Goal: Task Accomplishment & Management: Use online tool/utility

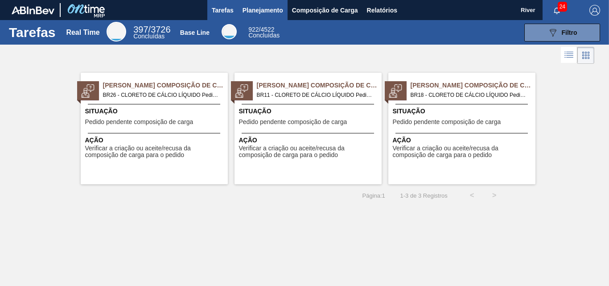
click at [267, 9] on span "Planejamento" at bounding box center [262, 10] width 41 height 11
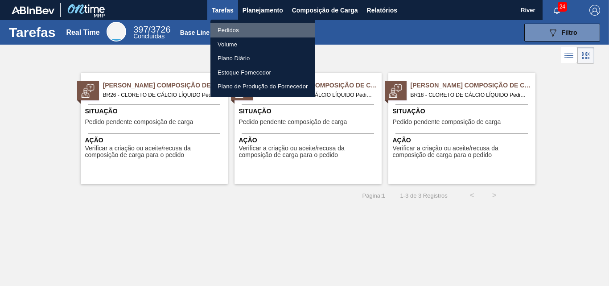
click at [227, 29] on li "Pedidos" at bounding box center [262, 30] width 105 height 14
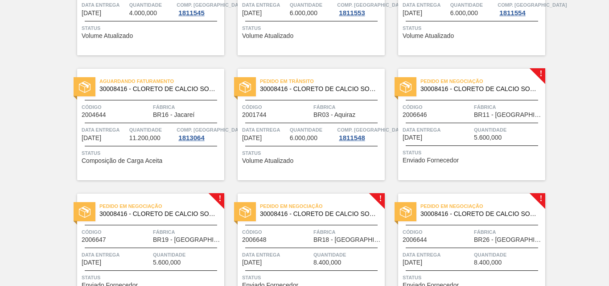
scroll to position [134, 0]
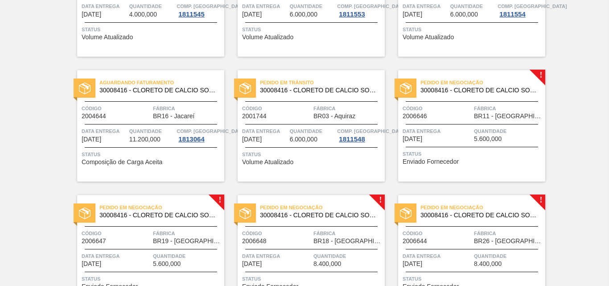
click at [406, 87] on img at bounding box center [406, 88] width 12 height 12
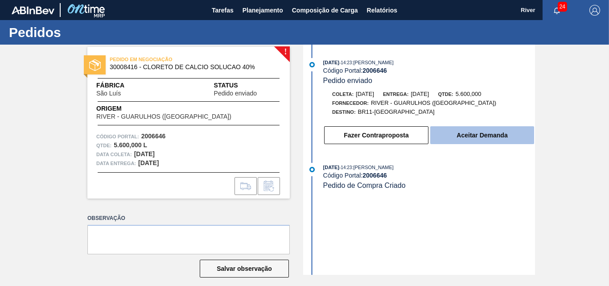
click at [487, 133] on button "Aceitar Demanda" at bounding box center [482, 135] width 104 height 18
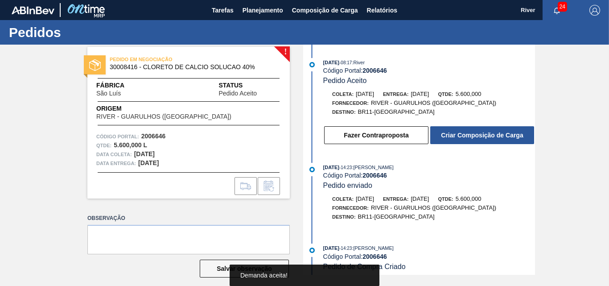
click at [487, 133] on button "Criar Composição de Carga" at bounding box center [482, 135] width 104 height 18
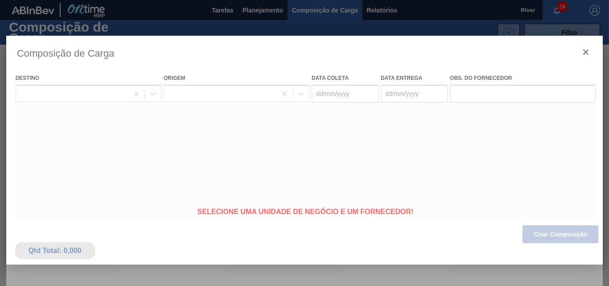
type coleta "[DATE]"
type entrega "[DATE]"
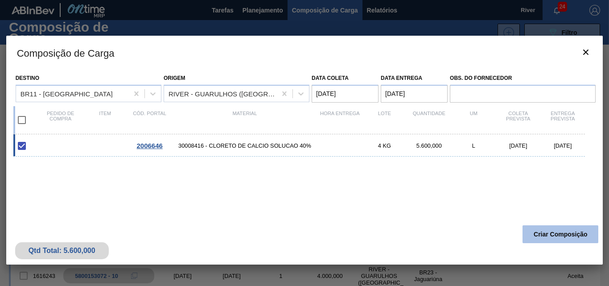
click at [558, 235] on button "Criar Composição" at bounding box center [560, 234] width 76 height 18
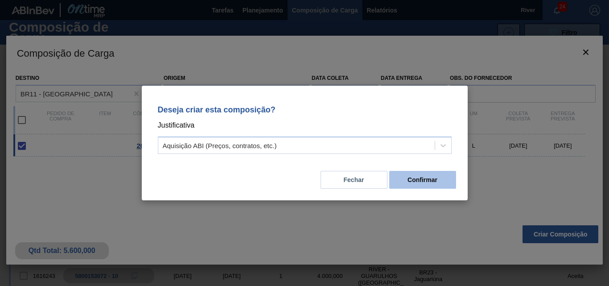
click at [425, 180] on button "Confirmar" at bounding box center [422, 180] width 67 height 18
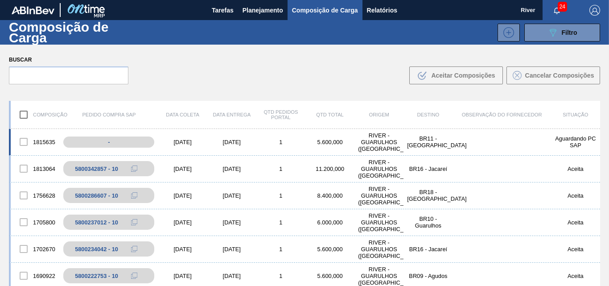
click at [176, 138] on div "1815635 - [DATE] [DATE] 1 5.600,000 RIVER - [GEOGRAPHIC_DATA] ([GEOGRAPHIC_DATA…" at bounding box center [304, 142] width 591 height 27
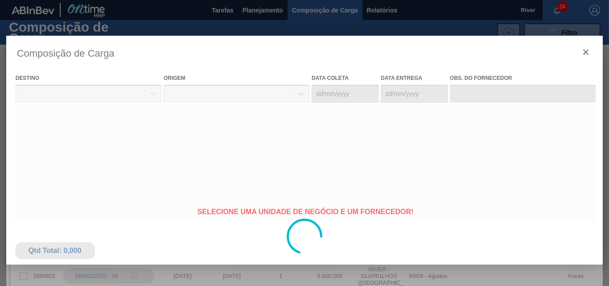
type coleta "[DATE]"
type entrega "[DATE]"
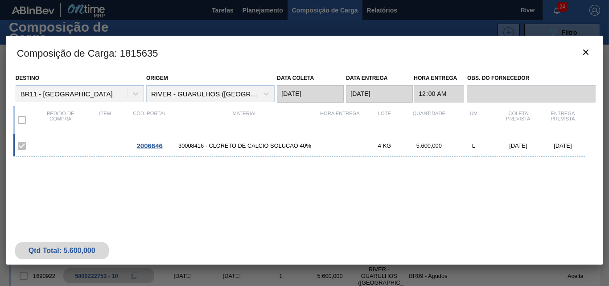
click at [157, 145] on span "2006646" at bounding box center [149, 146] width 26 height 8
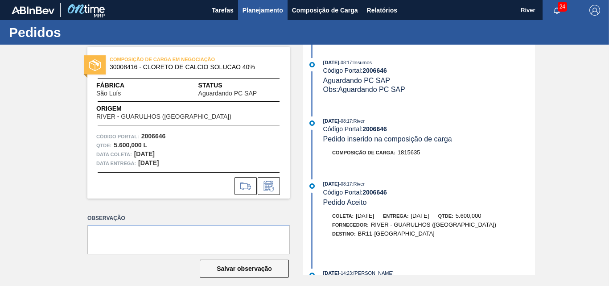
click at [253, 12] on span "Planejamento" at bounding box center [262, 10] width 41 height 11
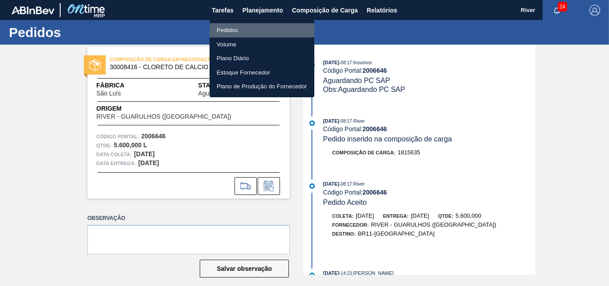
click at [229, 29] on li "Pedidos" at bounding box center [261, 30] width 105 height 14
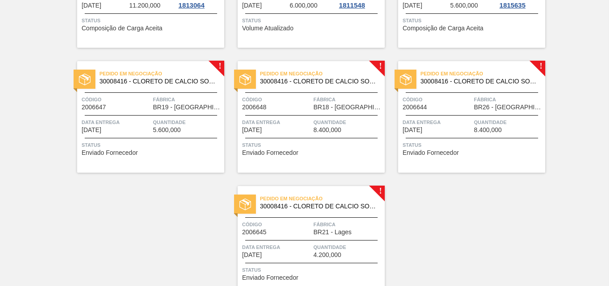
scroll to position [267, 0]
click at [90, 81] on div at bounding box center [85, 79] width 22 height 19
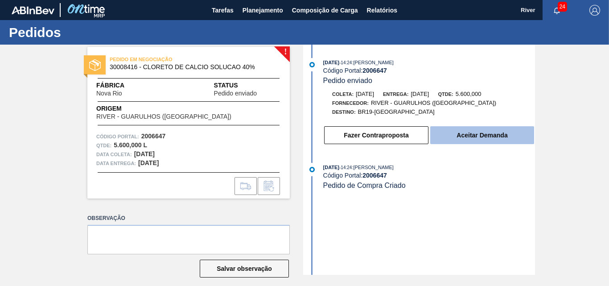
click at [467, 138] on button "Aceitar Demanda" at bounding box center [482, 135] width 104 height 18
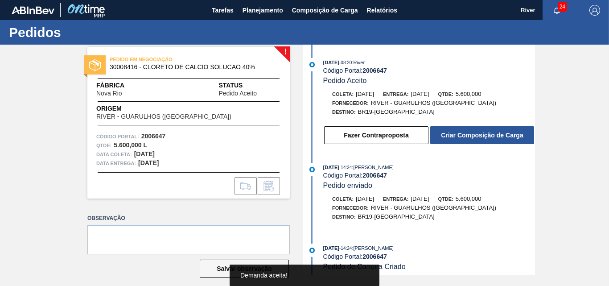
click at [467, 138] on button "Criar Composição de Carga" at bounding box center [482, 135] width 104 height 18
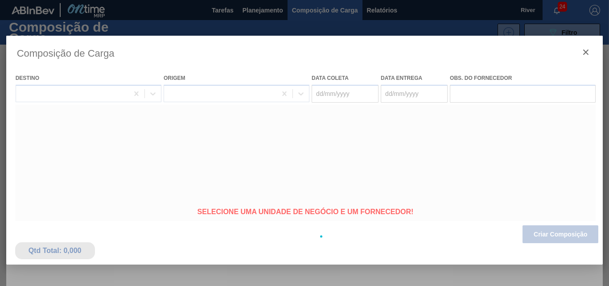
type coleta "[DATE]"
type entrega "[DATE]"
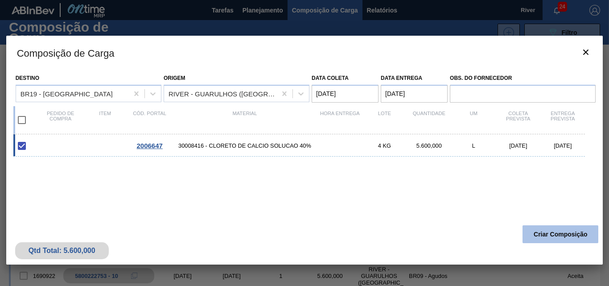
click at [544, 229] on button "Criar Composição" at bounding box center [560, 234] width 76 height 18
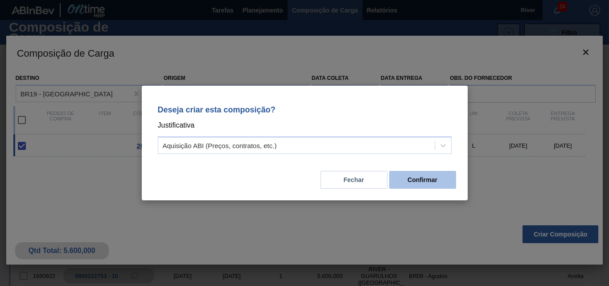
click at [412, 178] on button "Confirmar" at bounding box center [422, 180] width 67 height 18
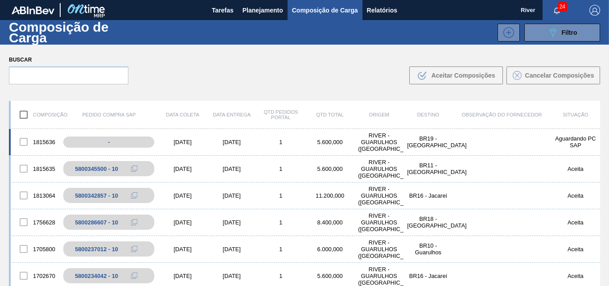
click at [189, 142] on div "[DATE]" at bounding box center [182, 142] width 49 height 7
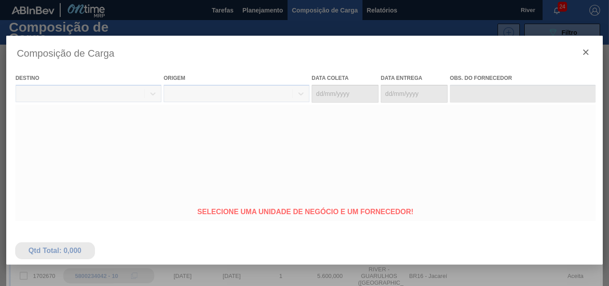
type coleta "[DATE]"
type entrega "[DATE]"
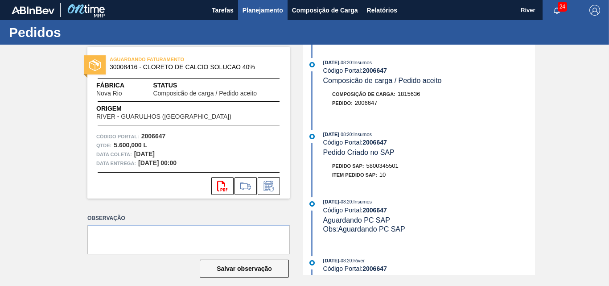
click at [250, 10] on span "Planejamento" at bounding box center [262, 10] width 41 height 11
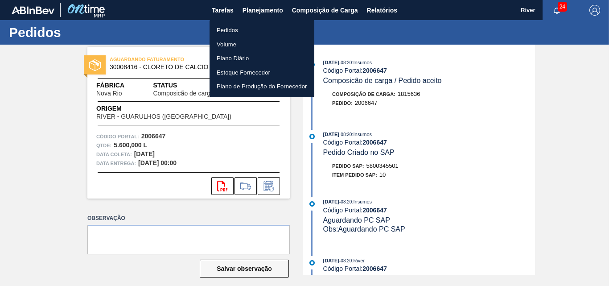
click at [229, 28] on li "Pedidos" at bounding box center [261, 30] width 105 height 14
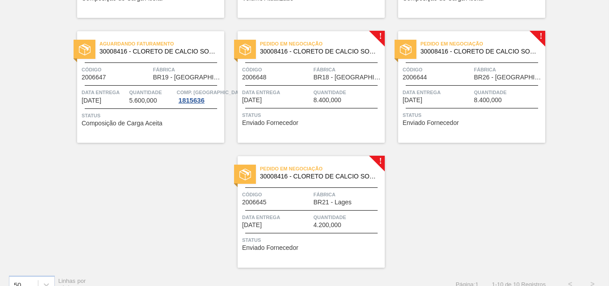
scroll to position [312, 0]
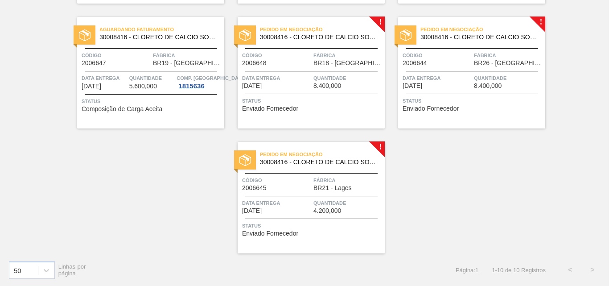
click at [250, 33] on div at bounding box center [245, 34] width 22 height 19
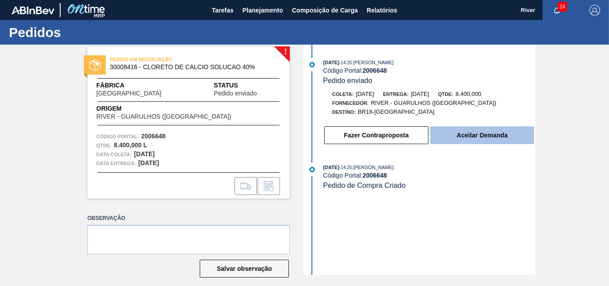
click at [489, 132] on button "Aceitar Demanda" at bounding box center [482, 135] width 104 height 18
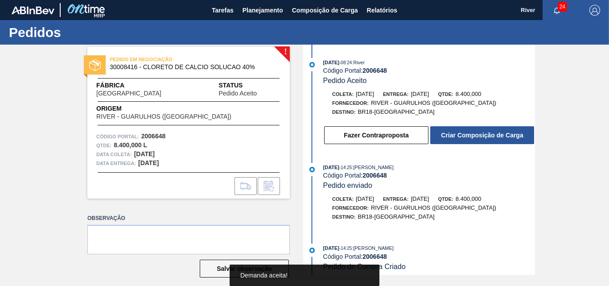
click at [489, 133] on button "Criar Composição de Carga" at bounding box center [482, 135] width 104 height 18
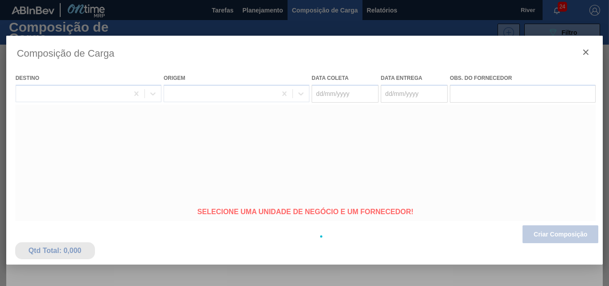
type coleta "[DATE]"
type entrega "[DATE]"
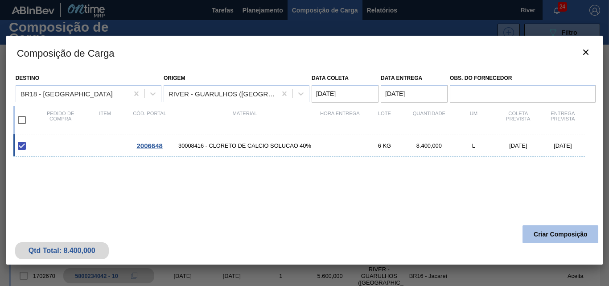
click at [560, 230] on button "Criar Composição" at bounding box center [560, 234] width 76 height 18
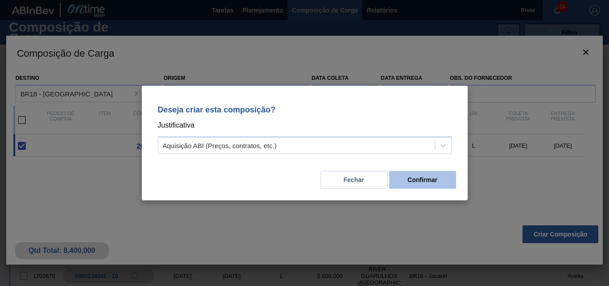
click at [419, 180] on button "Confirmar" at bounding box center [422, 180] width 67 height 18
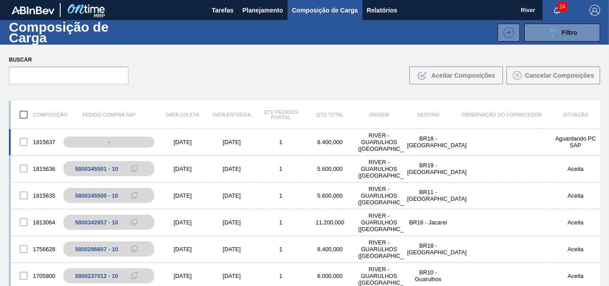
click at [176, 141] on div "[DATE]" at bounding box center [182, 142] width 49 height 7
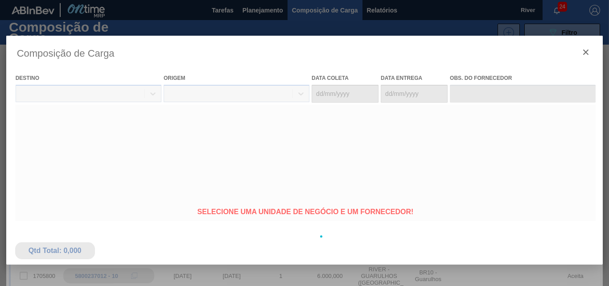
type coleta "[DATE]"
type entrega "[DATE]"
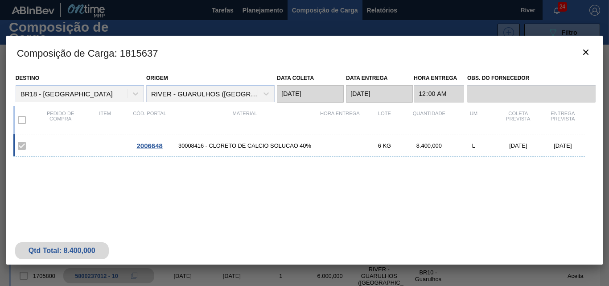
click at [177, 141] on div "2006648 30008416 - CLORETO DE CALCIO SOLUCAO 40% 6 KG 8.400,000 L [DATE] [DATE]" at bounding box center [299, 145] width 572 height 22
click at [153, 147] on span "2006648" at bounding box center [149, 146] width 26 height 8
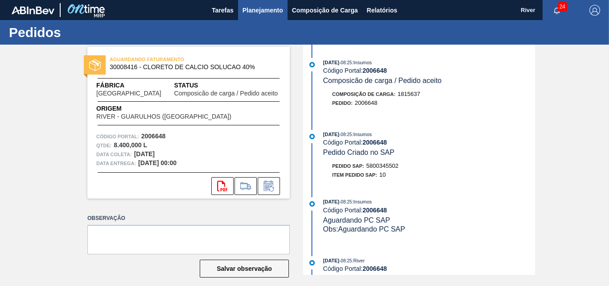
click at [269, 6] on span "Planejamento" at bounding box center [262, 10] width 41 height 11
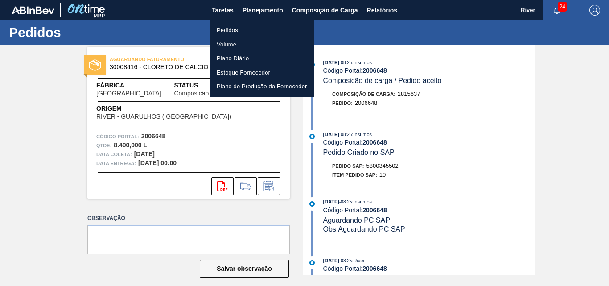
click at [225, 32] on li "Pedidos" at bounding box center [261, 30] width 105 height 14
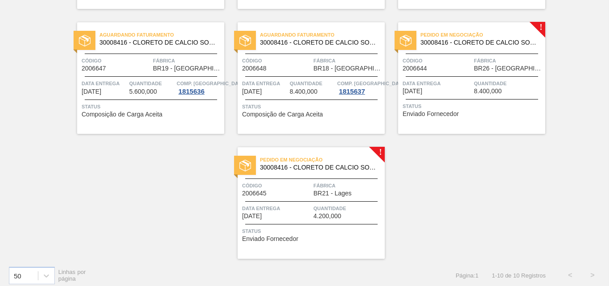
scroll to position [312, 0]
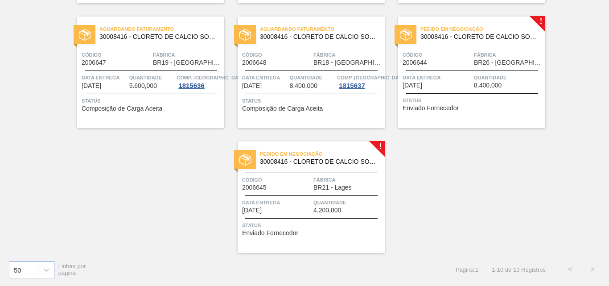
click at [411, 33] on div at bounding box center [405, 34] width 22 height 19
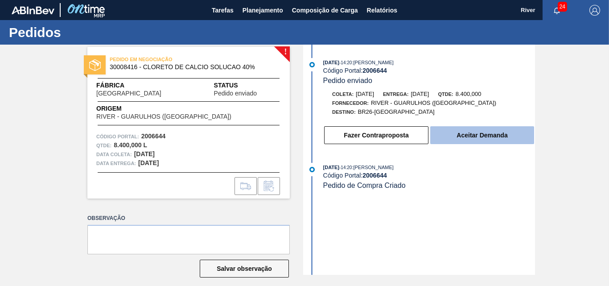
click at [451, 138] on button "Aceitar Demanda" at bounding box center [482, 135] width 104 height 18
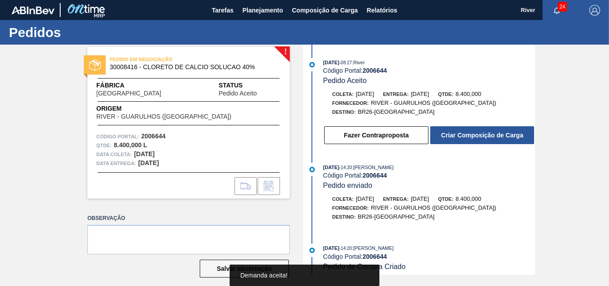
click at [451, 138] on button "Criar Composição de Carga" at bounding box center [482, 135] width 104 height 18
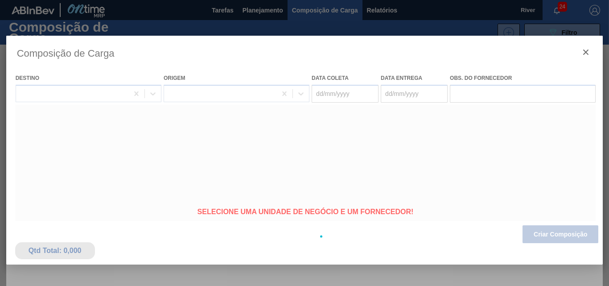
type coleta "[DATE]"
type entrega "[DATE]"
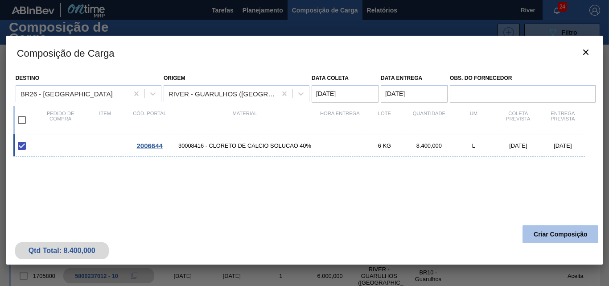
click at [547, 237] on button "Criar Composição" at bounding box center [560, 234] width 76 height 18
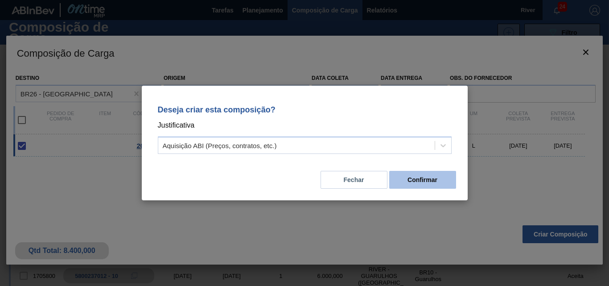
click at [431, 181] on button "Confirmar" at bounding box center [422, 180] width 67 height 18
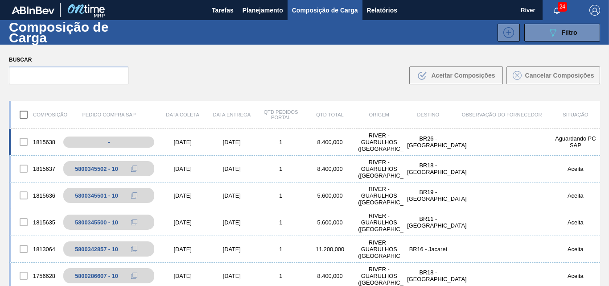
click at [177, 143] on div "[DATE]" at bounding box center [182, 142] width 49 height 7
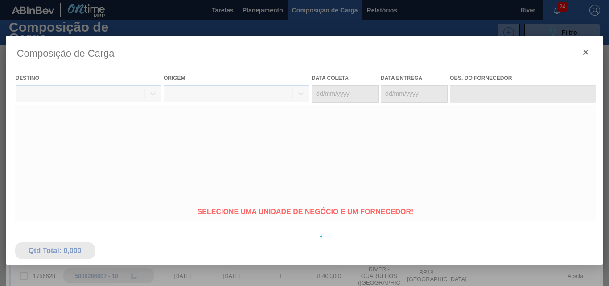
type coleta "[DATE]"
type entrega "[DATE]"
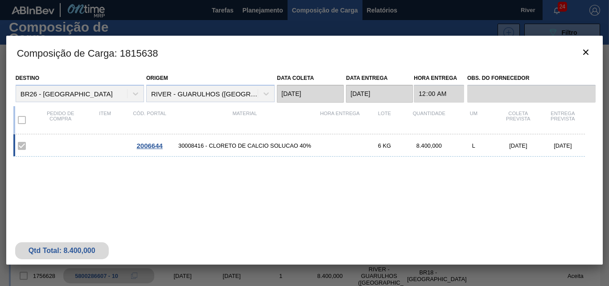
click at [177, 143] on span "30008416 - CLORETO DE CALCIO SOLUCAO 40%" at bounding box center [245, 145] width 146 height 7
click at [155, 146] on span "2006644" at bounding box center [149, 146] width 26 height 8
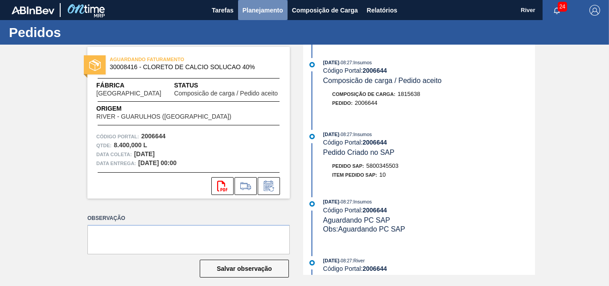
click at [255, 11] on span "Planejamento" at bounding box center [262, 10] width 41 height 11
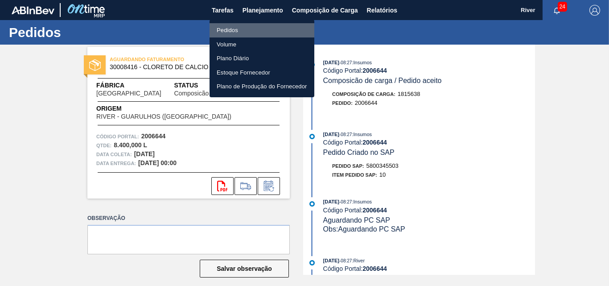
click at [235, 30] on li "Pedidos" at bounding box center [261, 30] width 105 height 14
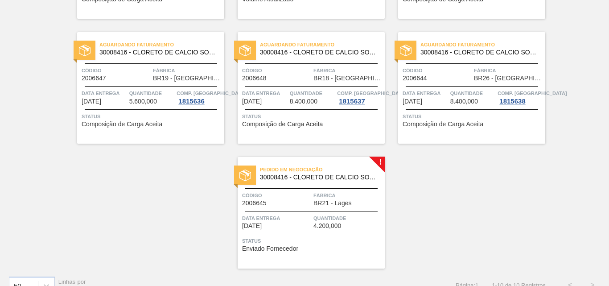
scroll to position [312, 0]
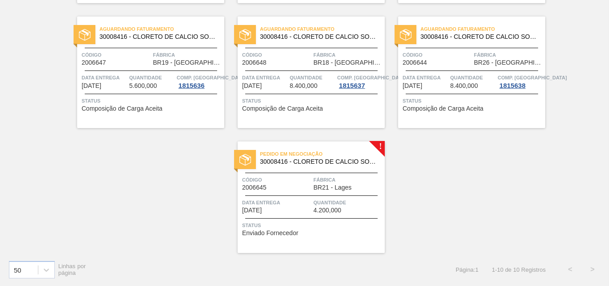
click at [248, 152] on div at bounding box center [245, 159] width 22 height 19
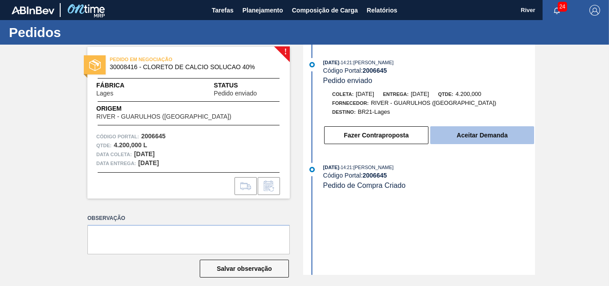
click at [469, 138] on button "Aceitar Demanda" at bounding box center [482, 135] width 104 height 18
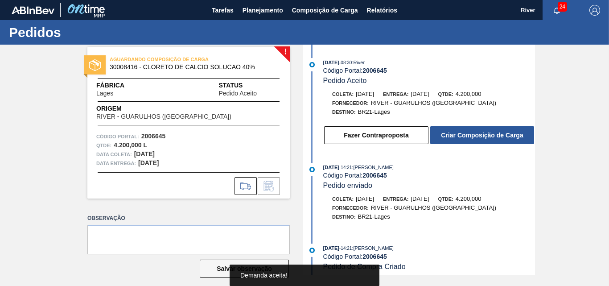
click at [468, 137] on button "Criar Composição de Carga" at bounding box center [482, 135] width 104 height 18
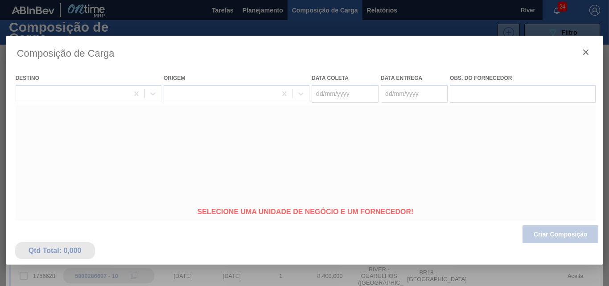
type coleta "[DATE]"
type entrega "[DATE]"
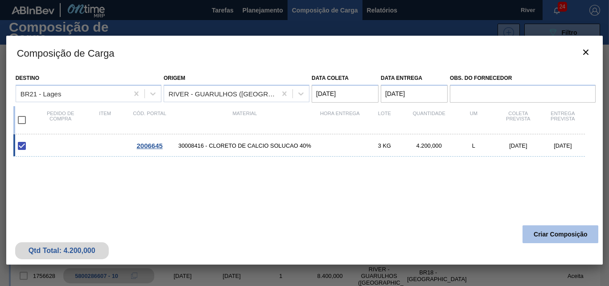
click at [553, 238] on button "Criar Composição" at bounding box center [560, 234] width 76 height 18
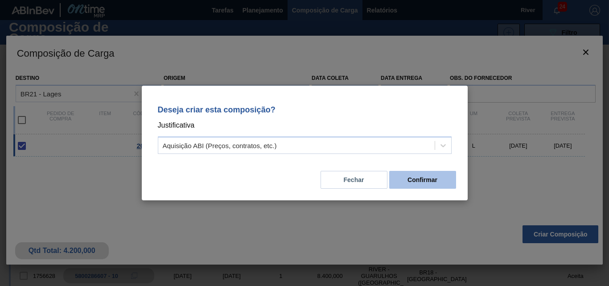
click at [407, 176] on button "Confirmar" at bounding box center [422, 180] width 67 height 18
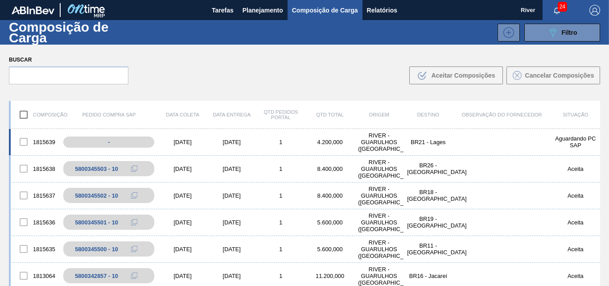
click at [180, 142] on div "[DATE]" at bounding box center [182, 142] width 49 height 7
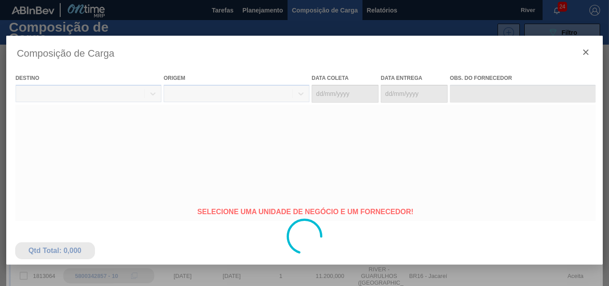
type coleta "[DATE]"
type entrega "[DATE]"
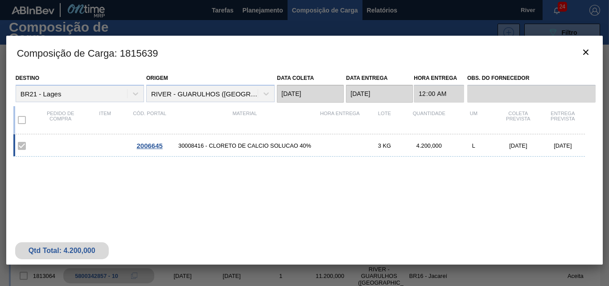
click at [180, 142] on span "30008416 - CLORETO DE CALCIO SOLUCAO 40%" at bounding box center [245, 145] width 146 height 7
click at [152, 148] on span "2006645" at bounding box center [149, 146] width 26 height 8
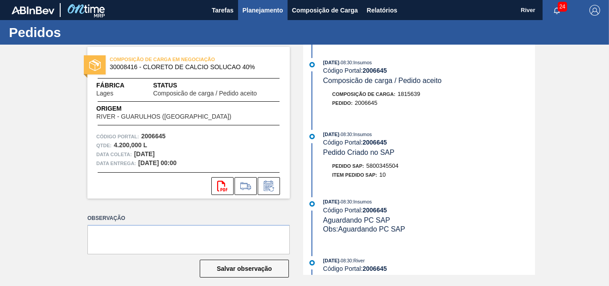
click at [267, 8] on span "Planejamento" at bounding box center [262, 10] width 41 height 11
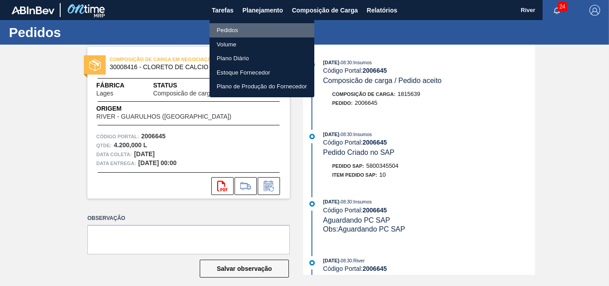
click at [222, 31] on li "Pedidos" at bounding box center [261, 30] width 105 height 14
